Goal: Complete Application Form: Complete application form

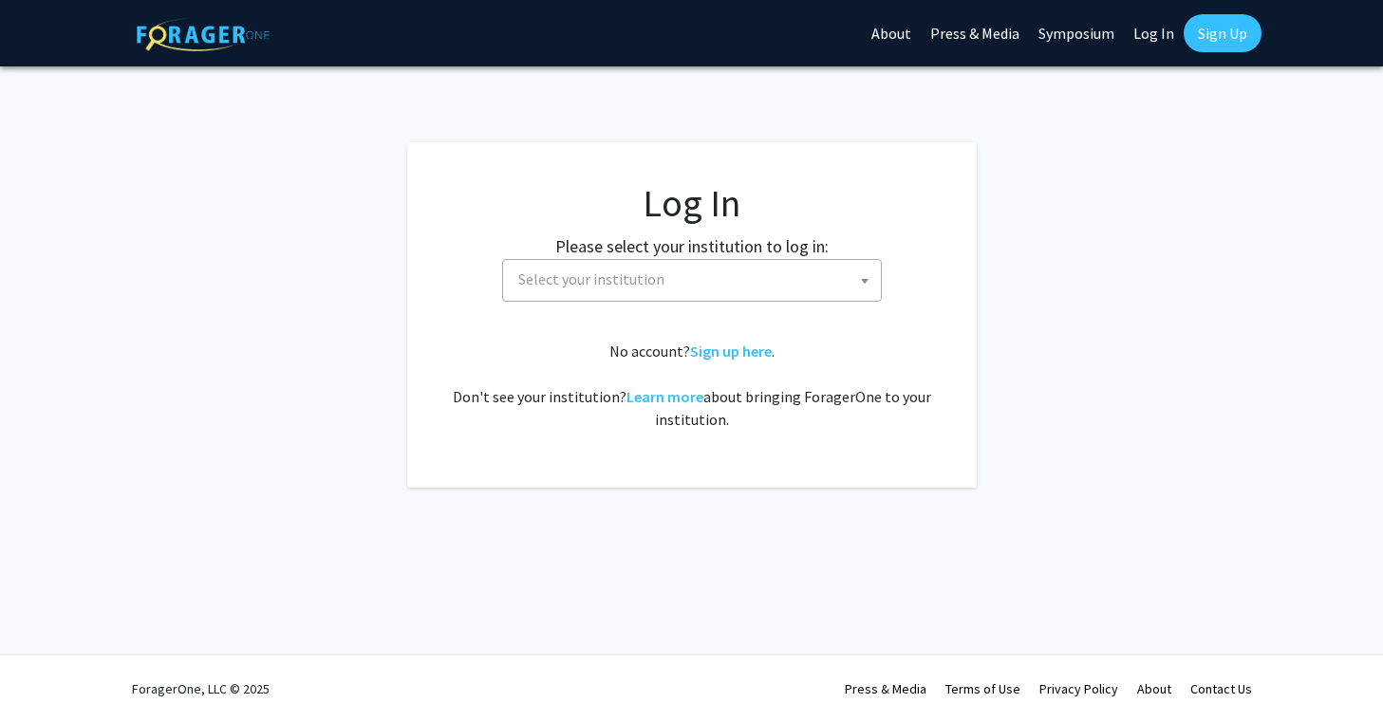
click at [601, 270] on span "Select your institution" at bounding box center [591, 279] width 146 height 19
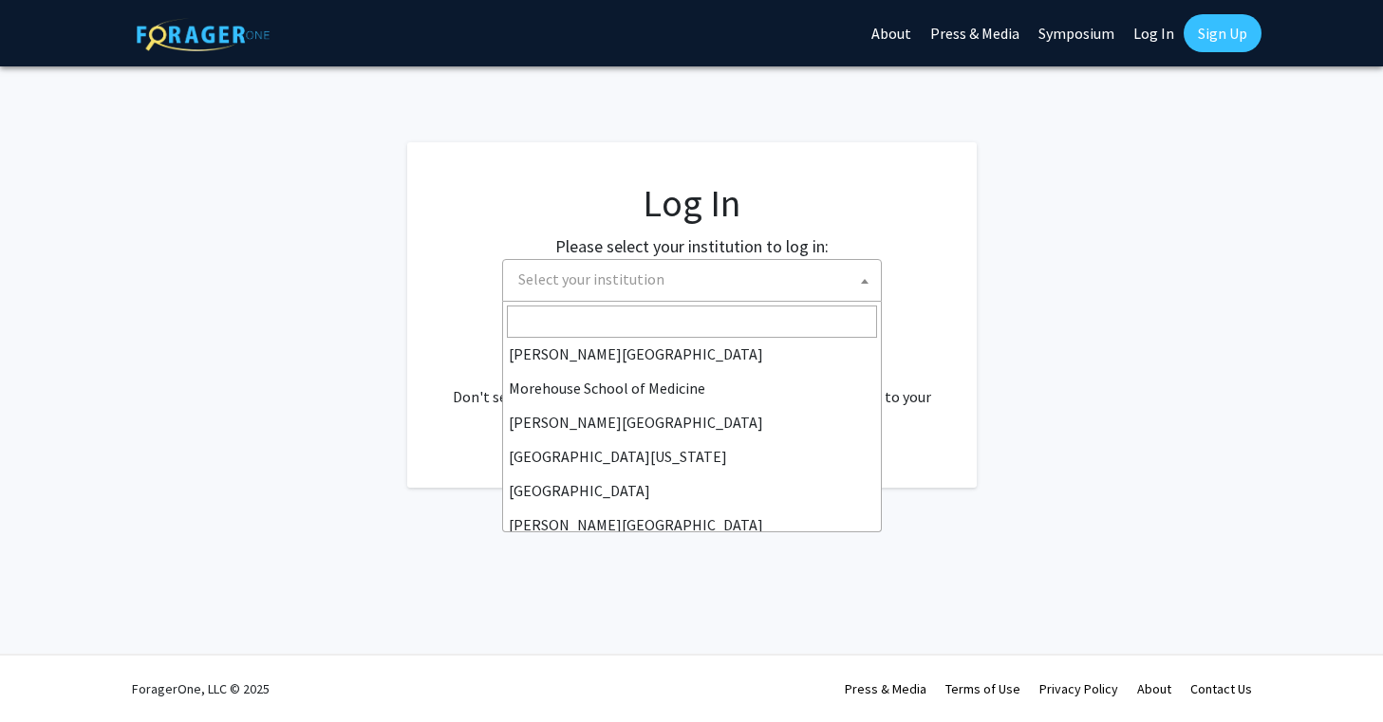
scroll to position [597, 0]
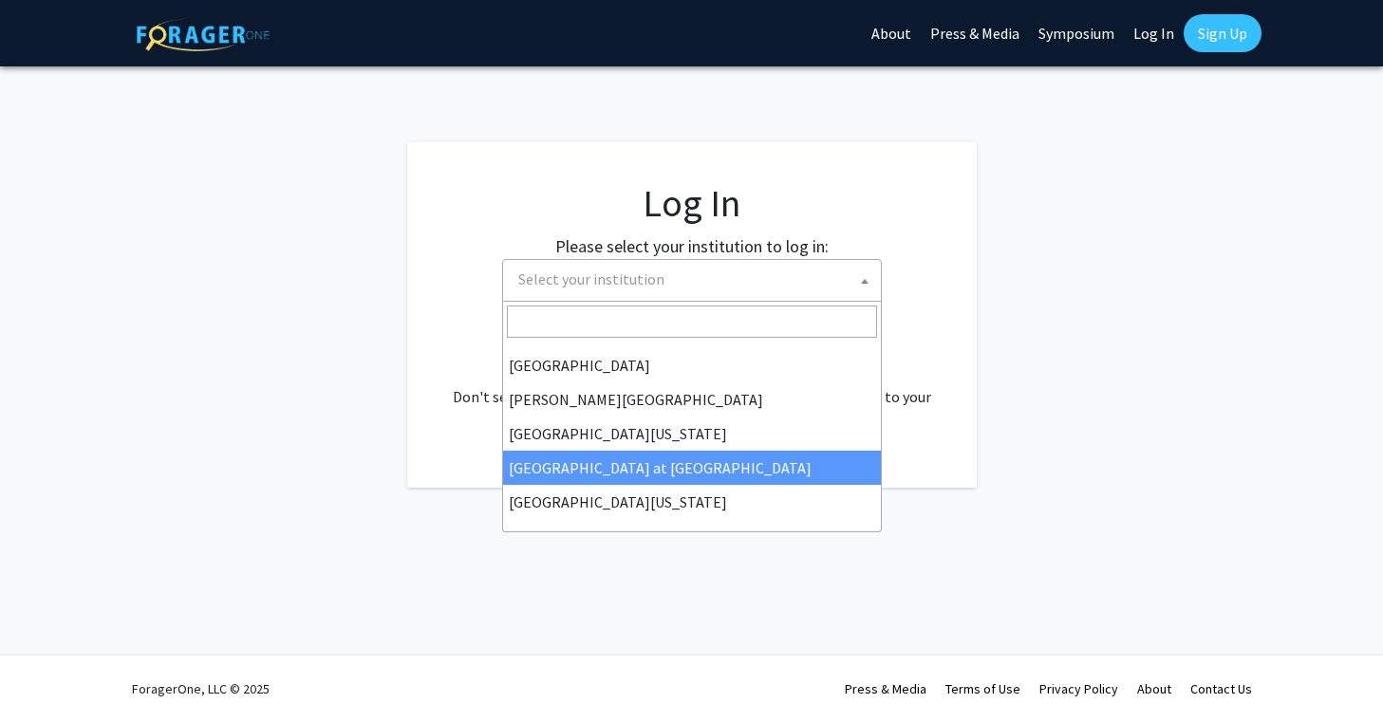
select select "18"
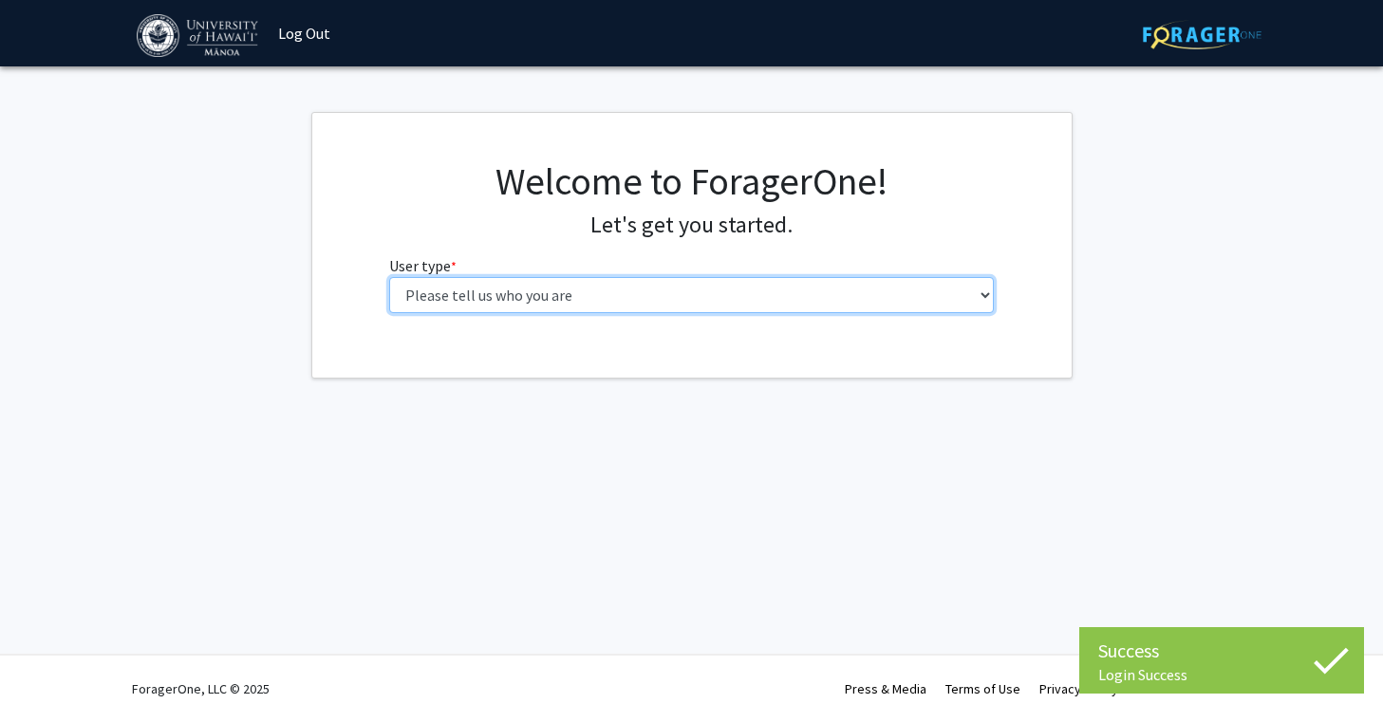
click at [800, 290] on select "Please tell us who you are Undergraduate Student Master's Student Doctoral Cand…" at bounding box center [691, 295] width 605 height 36
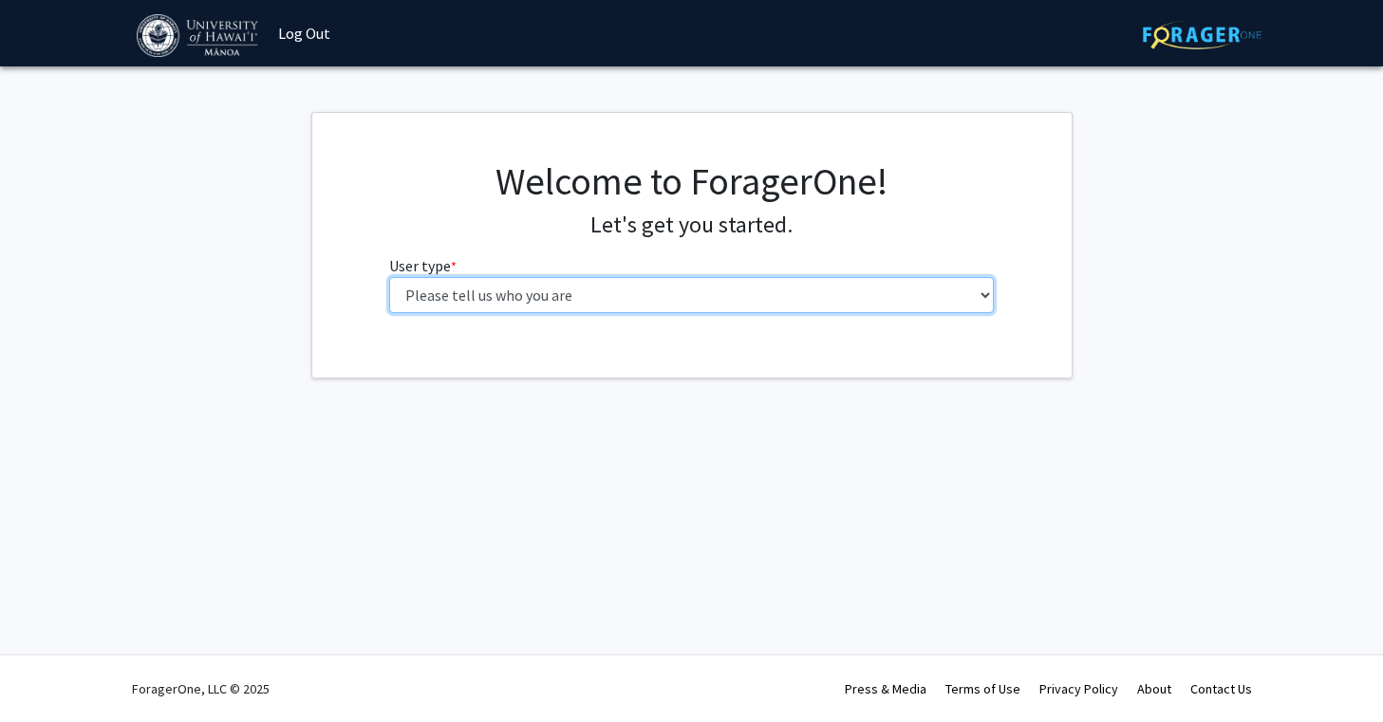
select select "1: undergrad"
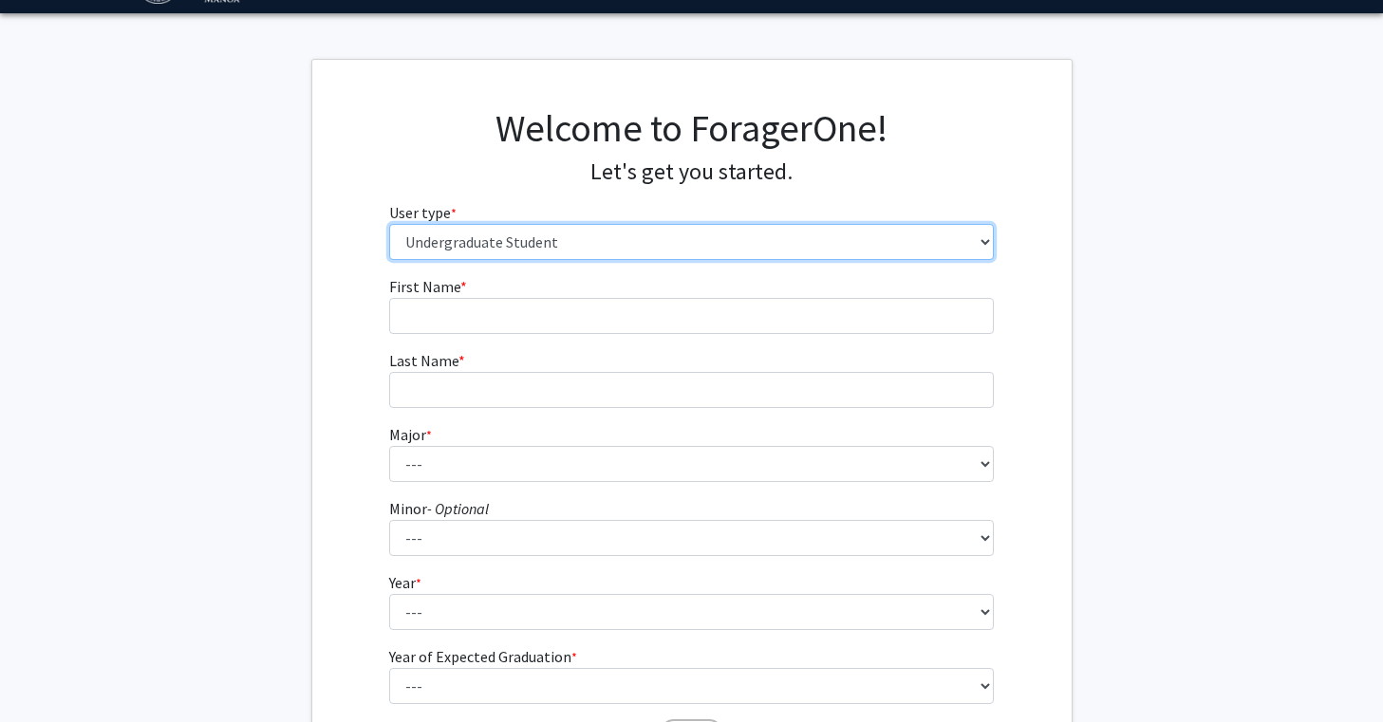
scroll to position [65, 0]
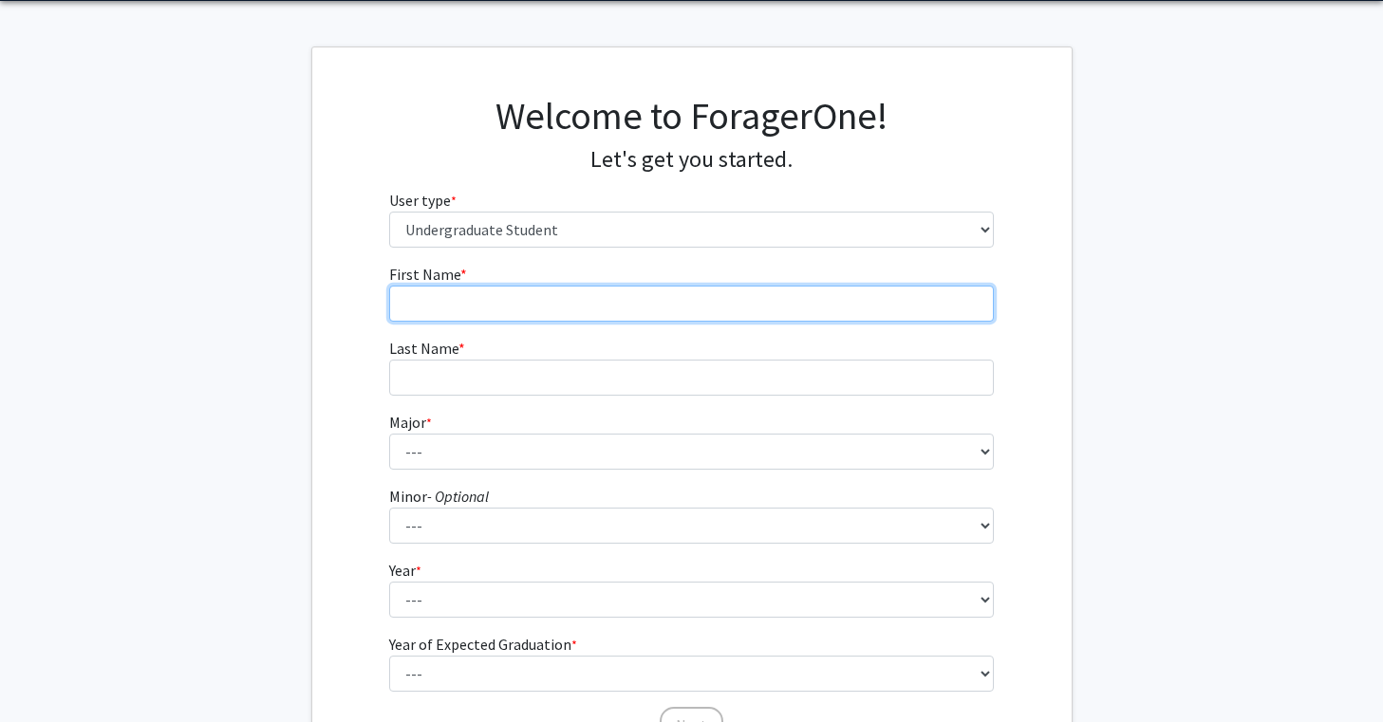
click at [840, 314] on input "First Name * required" at bounding box center [691, 304] width 605 height 36
type input "[PERSON_NAME]"
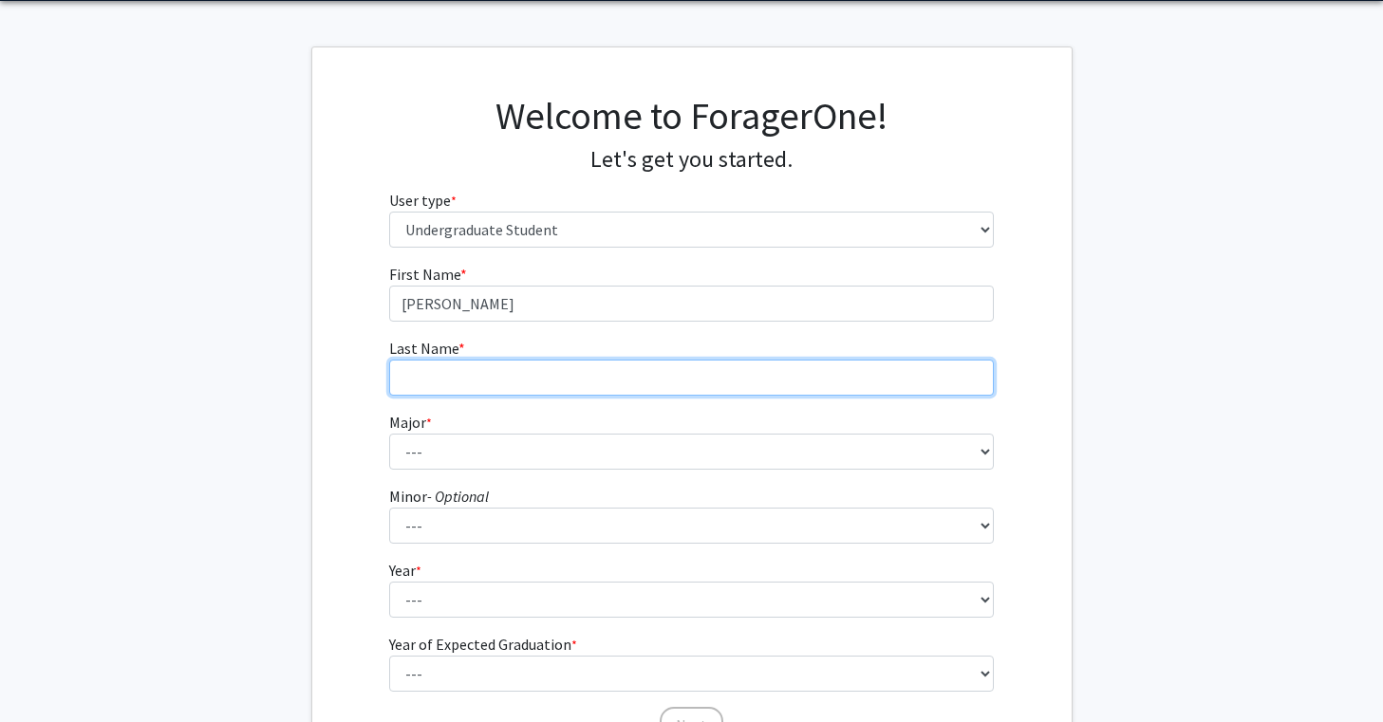
type input "[PERSON_NAME]"
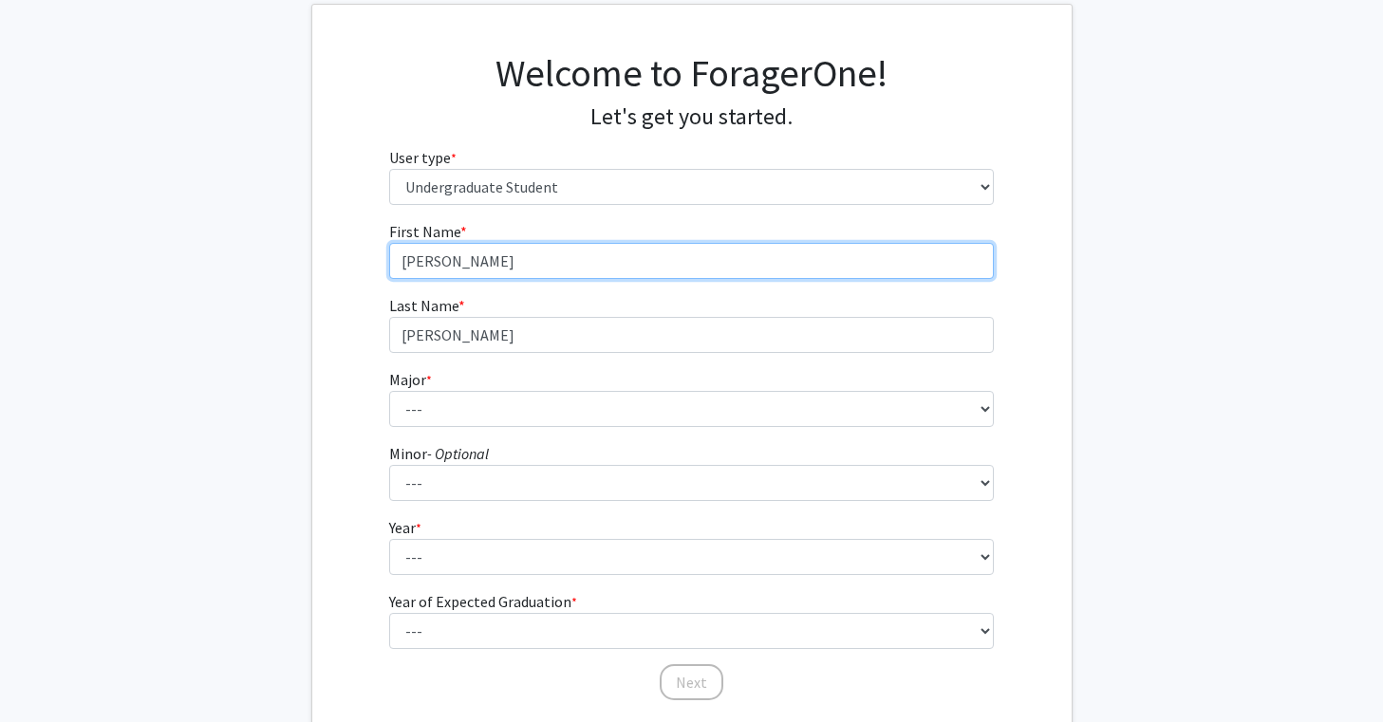
scroll to position [121, 0]
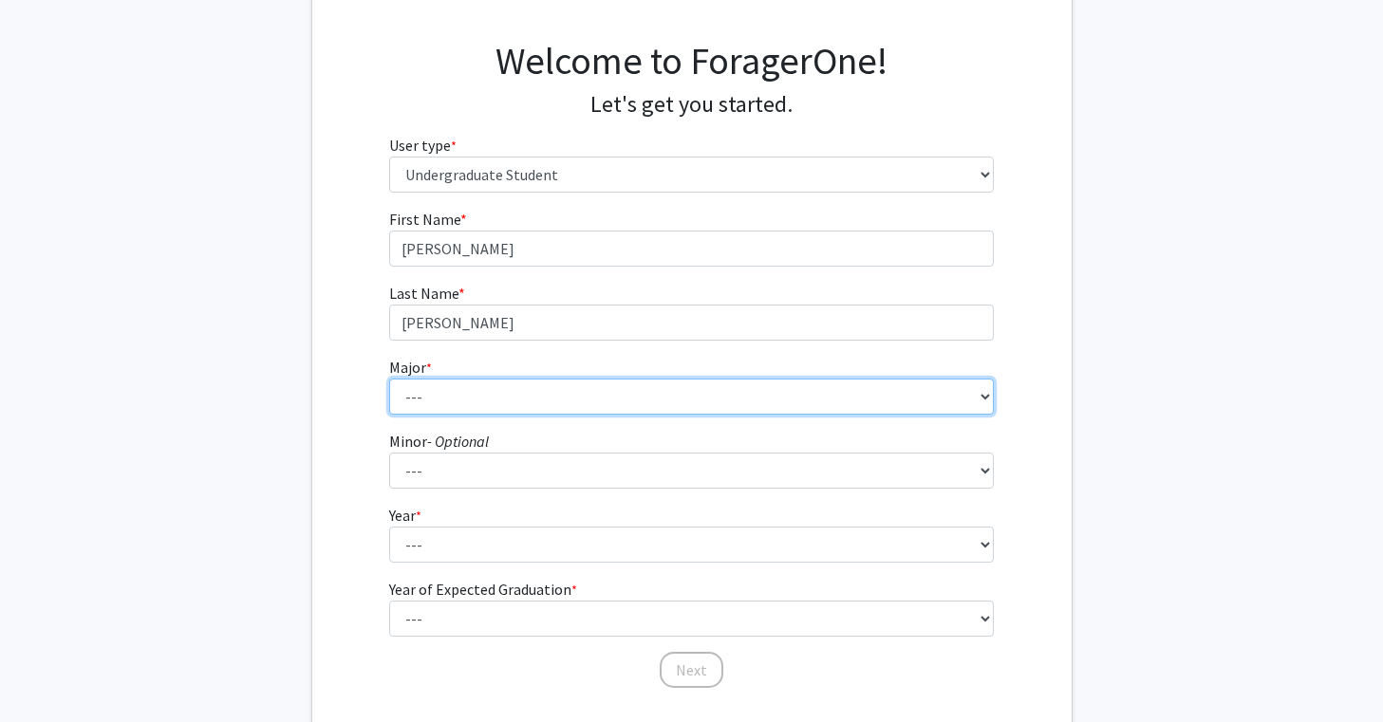
click at [588, 406] on select "--- Accounting American Studies Animal Sciences Anthropology Art Art History As…" at bounding box center [691, 397] width 605 height 36
select select "46: 1428"
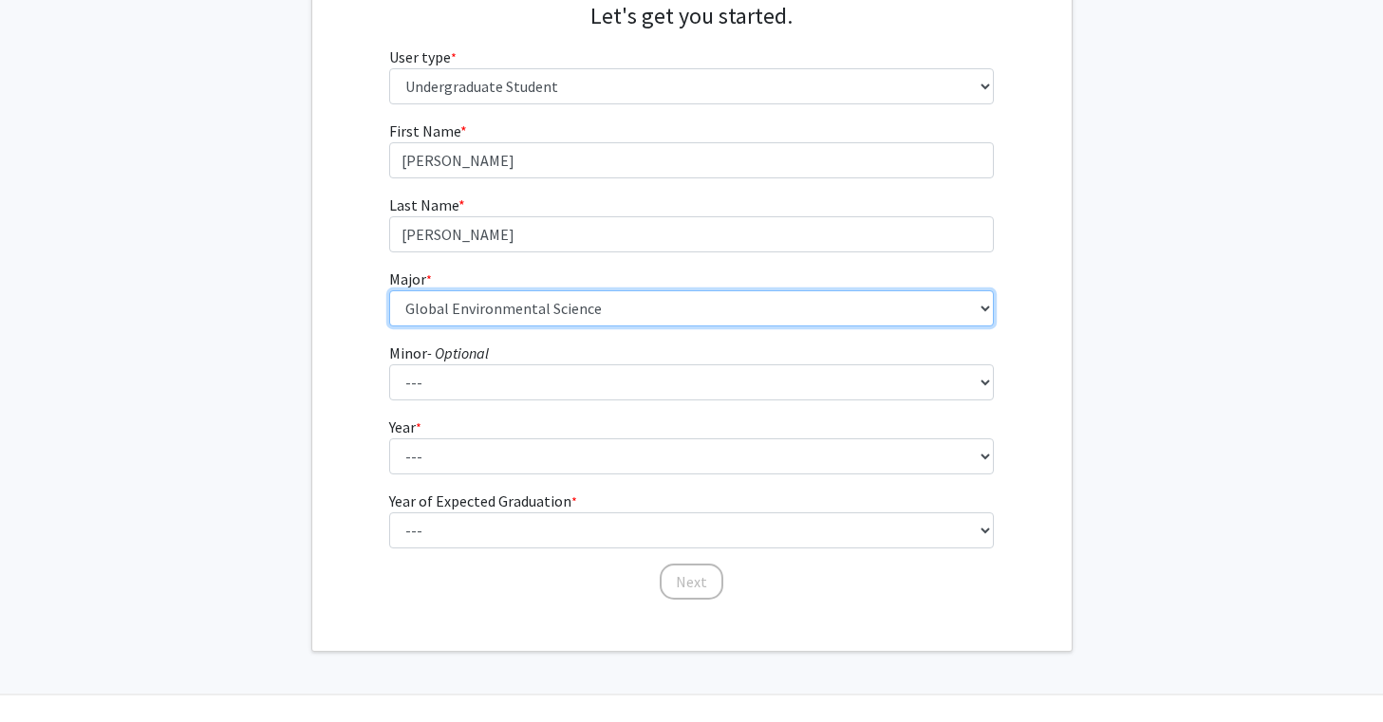
scroll to position [210, 0]
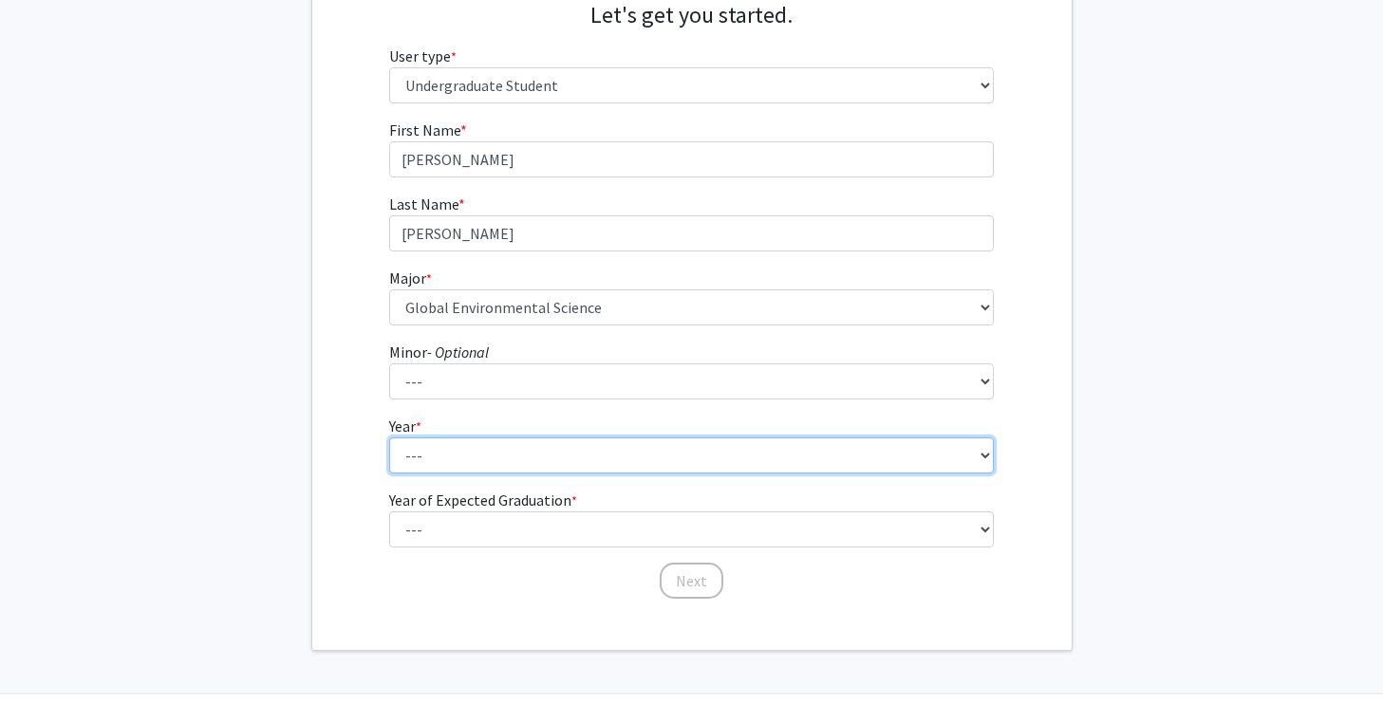
click at [595, 457] on select "--- First-year Sophomore Junior Senior Postbaccalaureate Certificate" at bounding box center [691, 456] width 605 height 36
select select "3: junior"
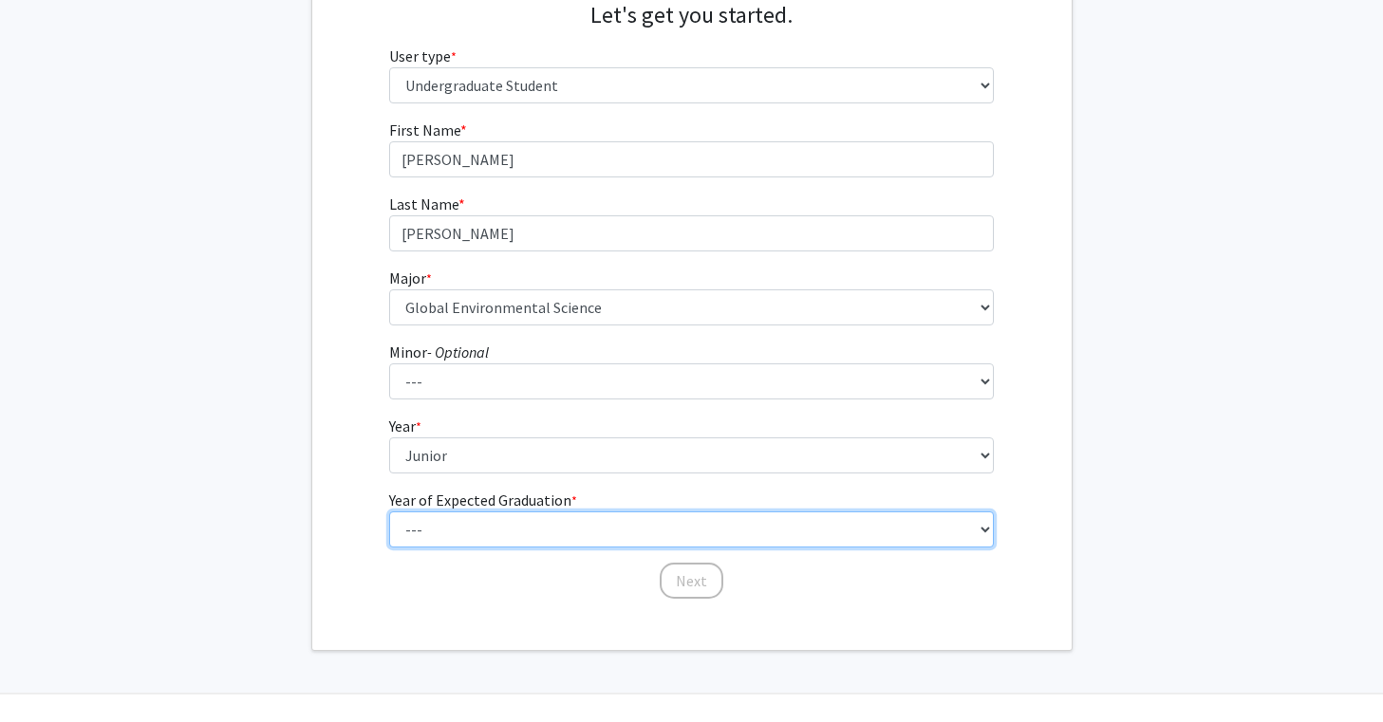
click at [593, 518] on select "--- 2025 2026 2027 2028 2029 2030 2031 2032 2033 2034" at bounding box center [691, 530] width 605 height 36
select select "3: 2027"
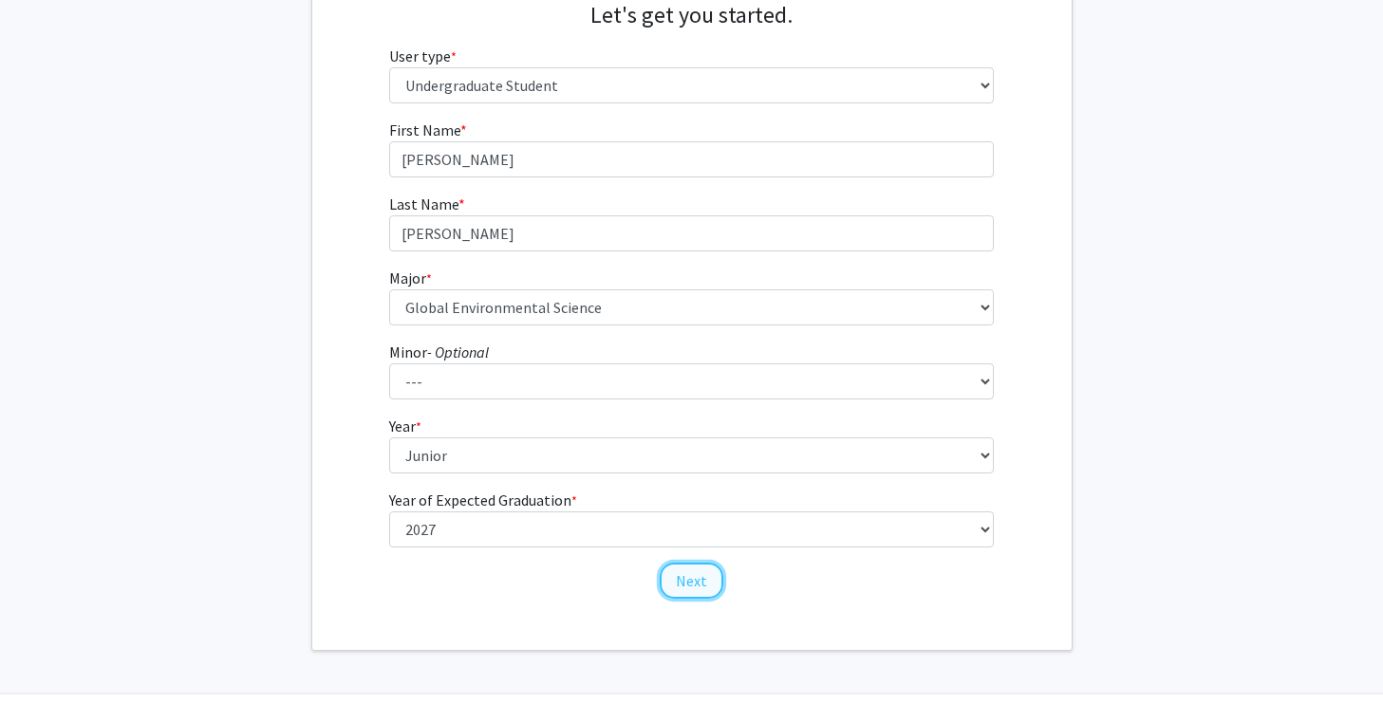
click at [682, 595] on button "Next" at bounding box center [692, 581] width 64 height 36
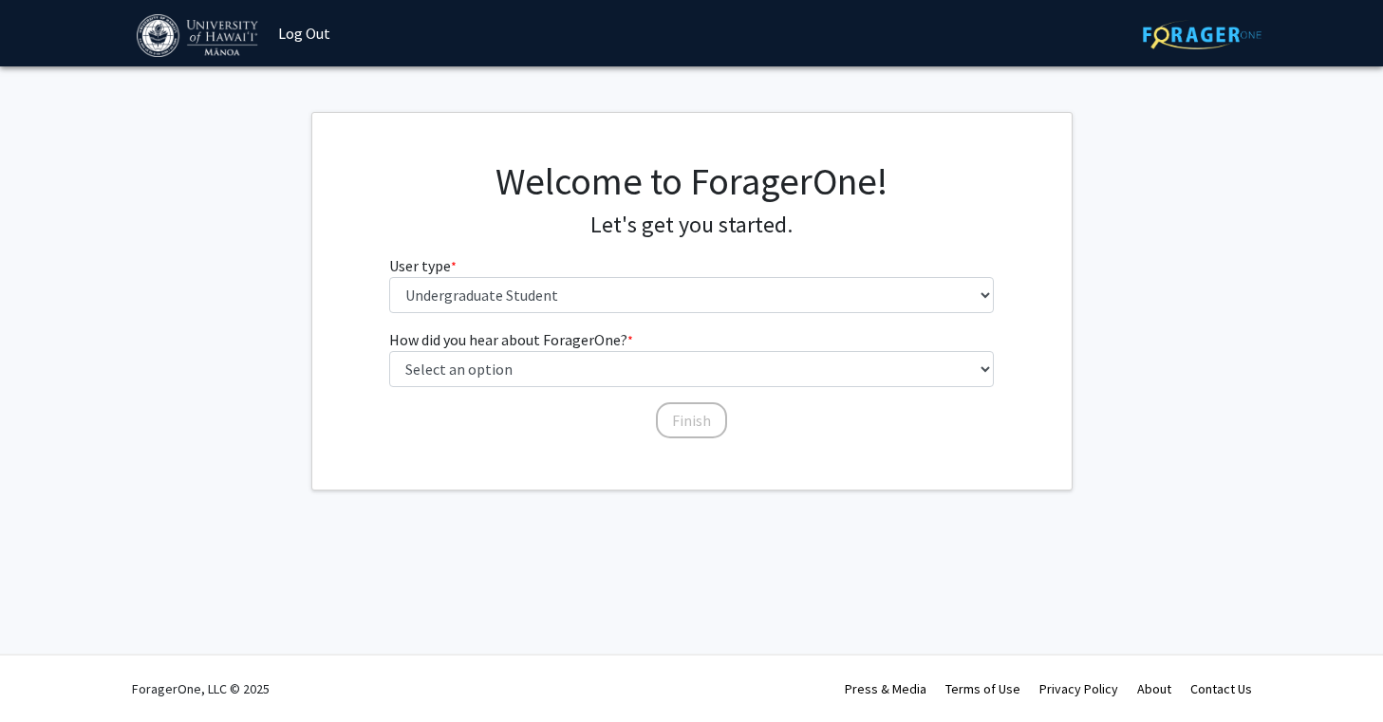
scroll to position [0, 0]
click at [675, 387] on div "How did you hear about ForagerOne? * required Select an option Peer/student rec…" at bounding box center [691, 374] width 605 height 93
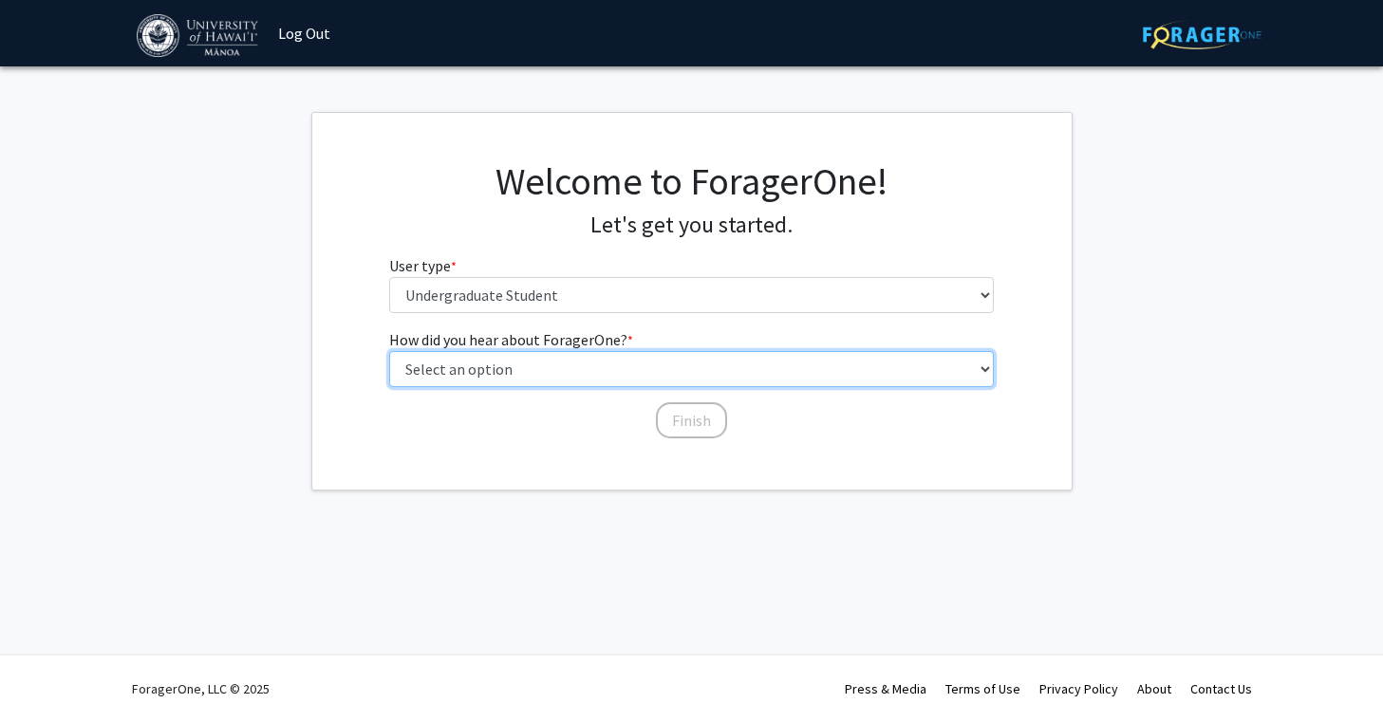
click at [675, 372] on select "Select an option Peer/student recommendation Faculty/staff recommendation Unive…" at bounding box center [691, 369] width 605 height 36
select select "1: peer_recommendation"
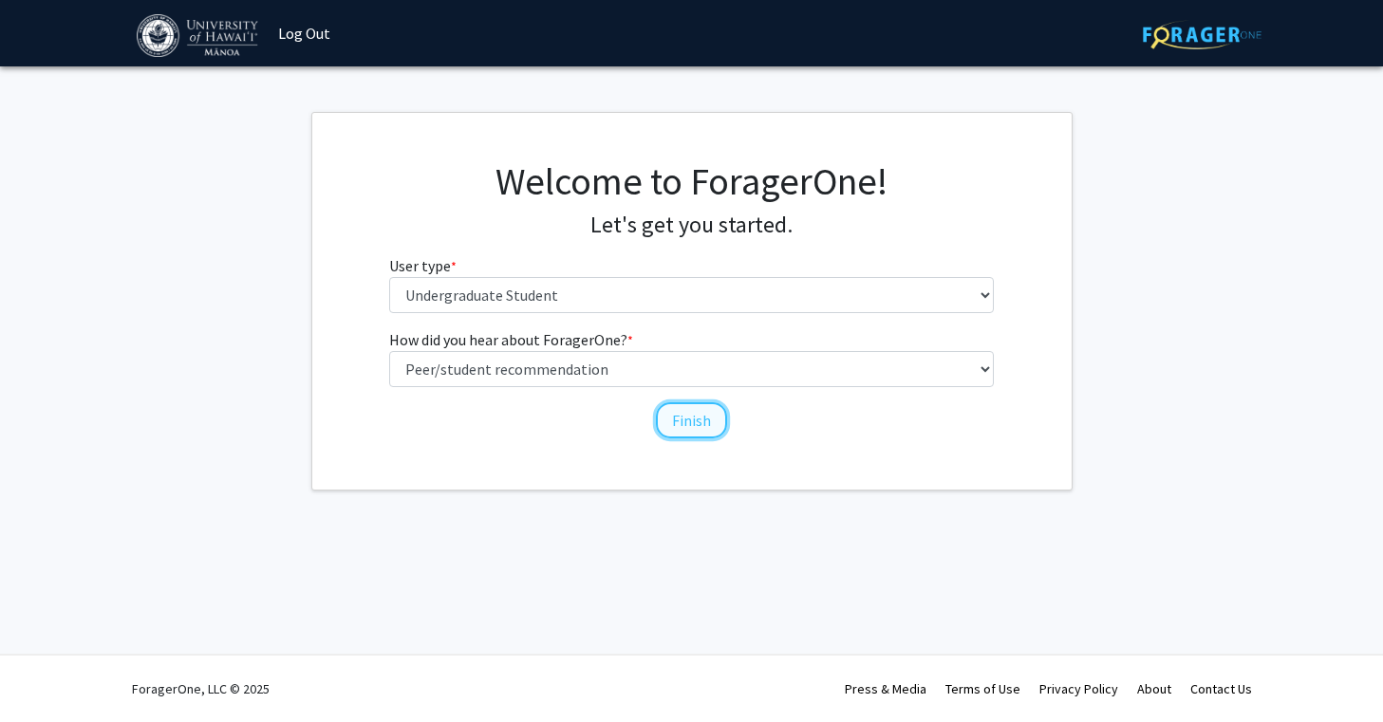
click at [682, 423] on button "Finish" at bounding box center [691, 420] width 71 height 36
